Goal: Task Accomplishment & Management: Manage account settings

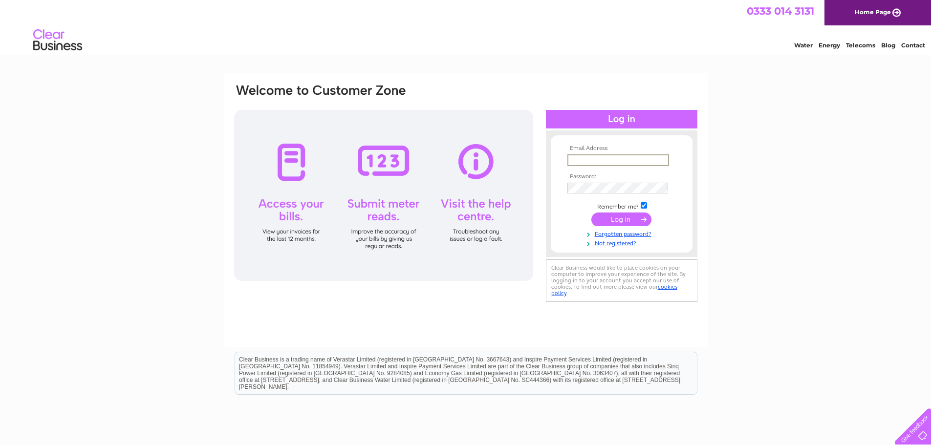
click at [581, 158] on input "text" at bounding box center [618, 160] width 102 height 12
type input "a1ironmongerydirect@hotmail.com"
click at [591, 213] on input "submit" at bounding box center [621, 220] width 60 height 14
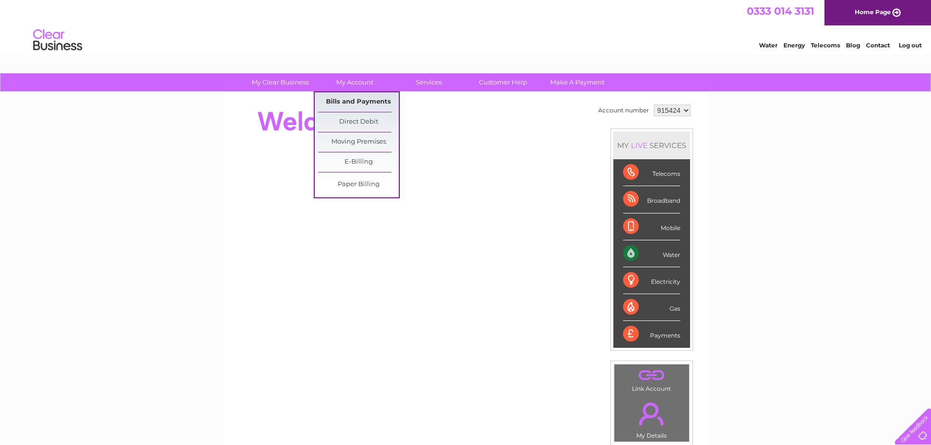
click at [361, 105] on link "Bills and Payments" at bounding box center [358, 102] width 81 height 20
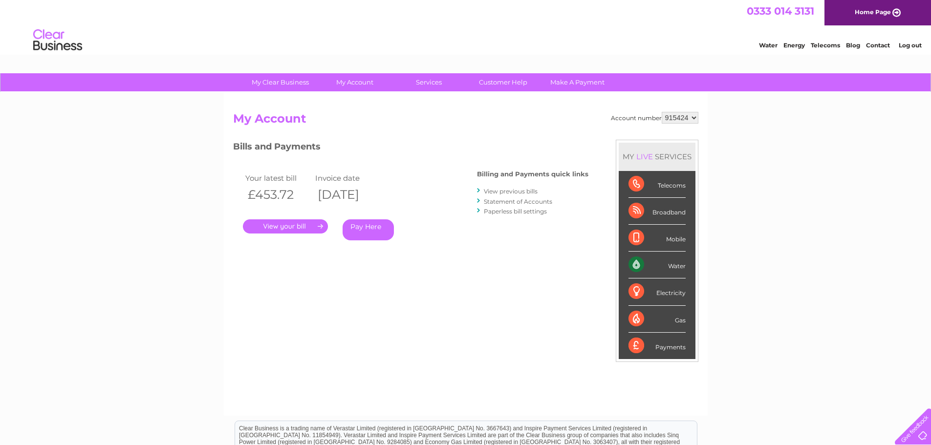
click at [904, 44] on link "Log out" at bounding box center [910, 45] width 23 height 7
